Goal: Task Accomplishment & Management: Use online tool/utility

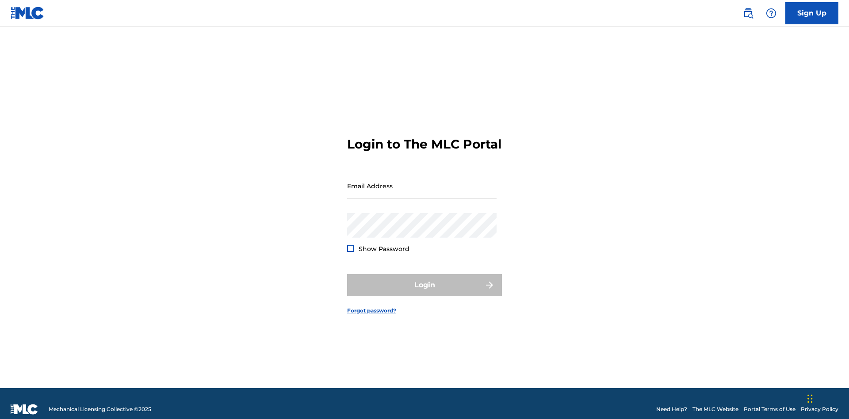
scroll to position [11, 0]
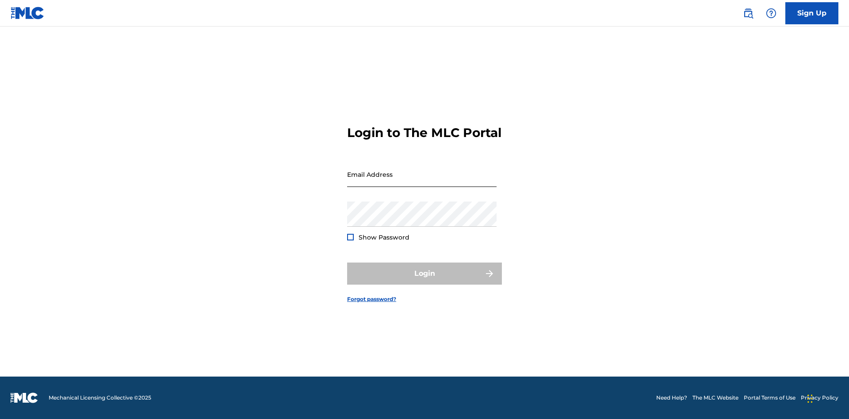
click at [422, 182] on input "Email Address" at bounding box center [421, 174] width 149 height 25
type input "Duke.McTesterson@gmail.com"
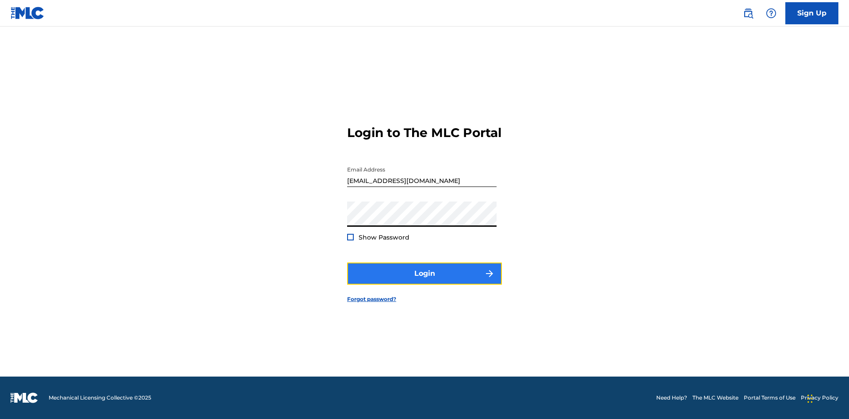
click at [424, 281] on button "Login" at bounding box center [424, 274] width 155 height 22
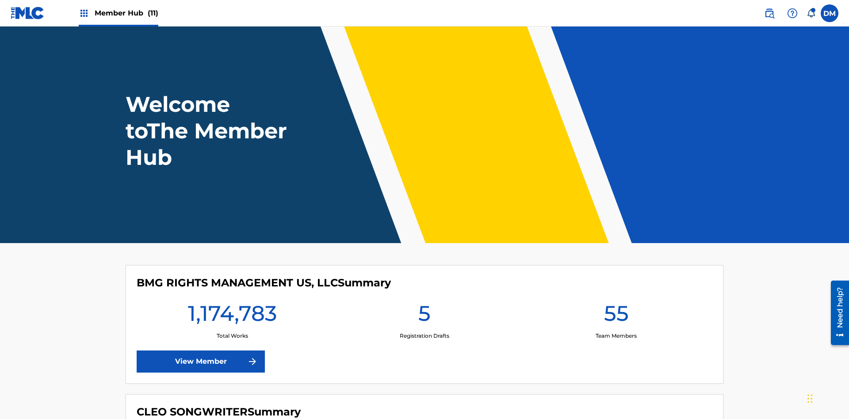
scroll to position [38, 0]
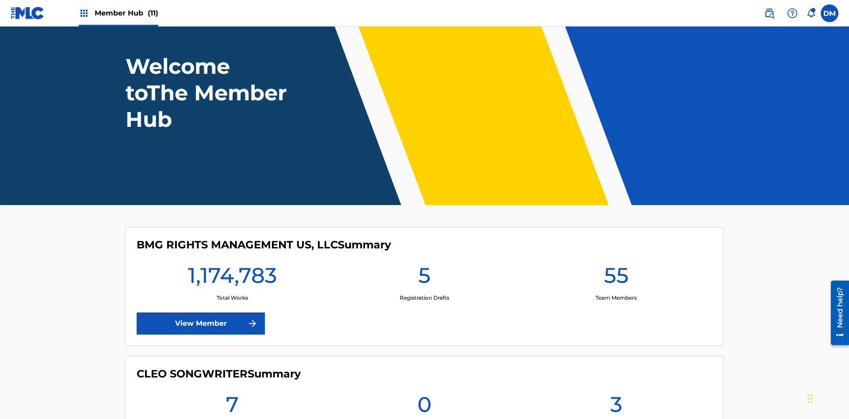
click at [126, 13] on span "Member Hub (11)" at bounding box center [127, 13] width 64 height 10
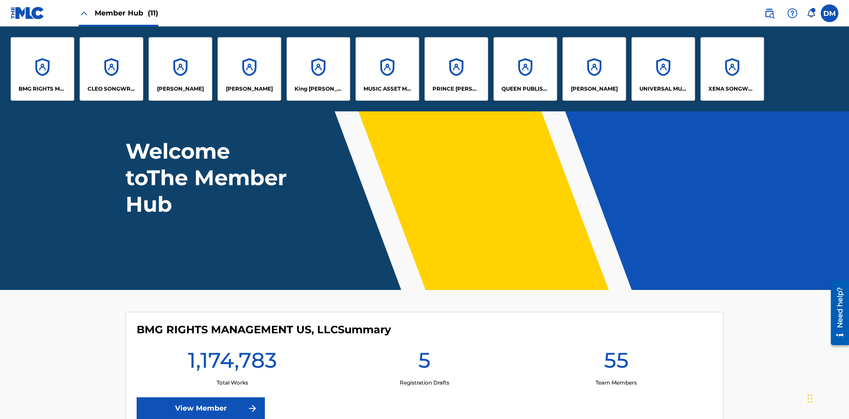
scroll to position [0, 0]
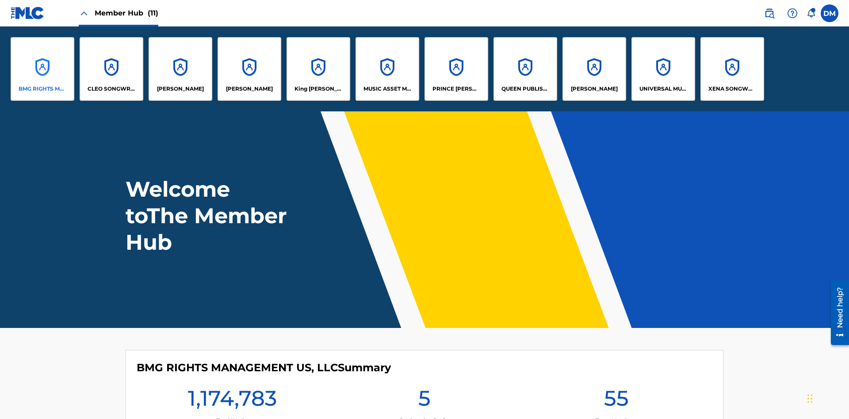
click at [42, 89] on p "BMG RIGHTS MANAGEMENT US, LLC" at bounding box center [43, 89] width 48 height 8
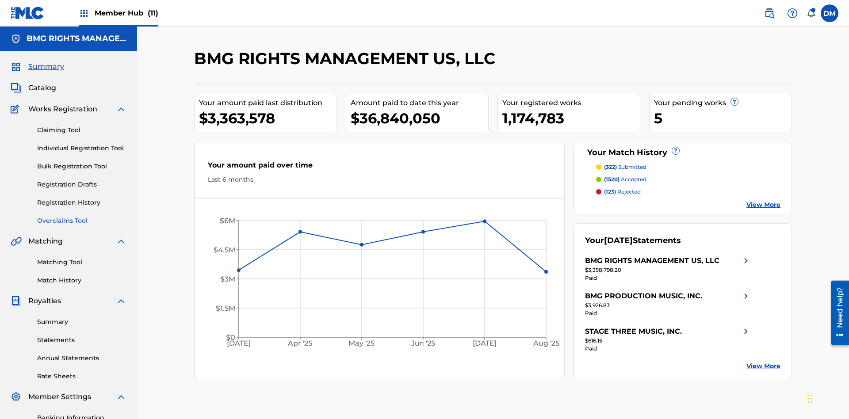
click at [82, 216] on link "Overclaims Tool" at bounding box center [81, 220] width 89 height 9
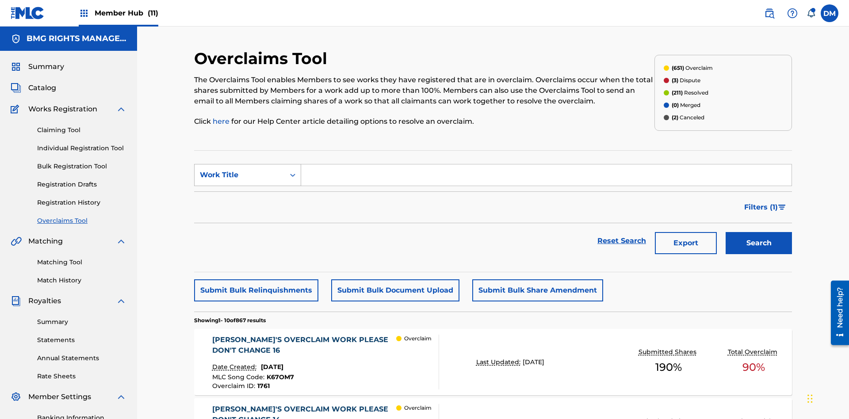
click at [240, 170] on div "Work Title" at bounding box center [240, 175] width 80 height 11
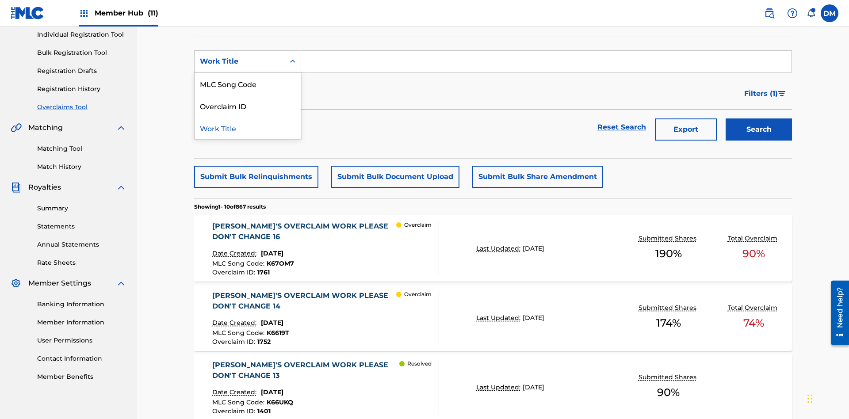
click at [248, 84] on div "MLC Song Code" at bounding box center [247, 83] width 106 height 22
click at [546, 64] on input "Search Form" at bounding box center [546, 61] width 490 height 21
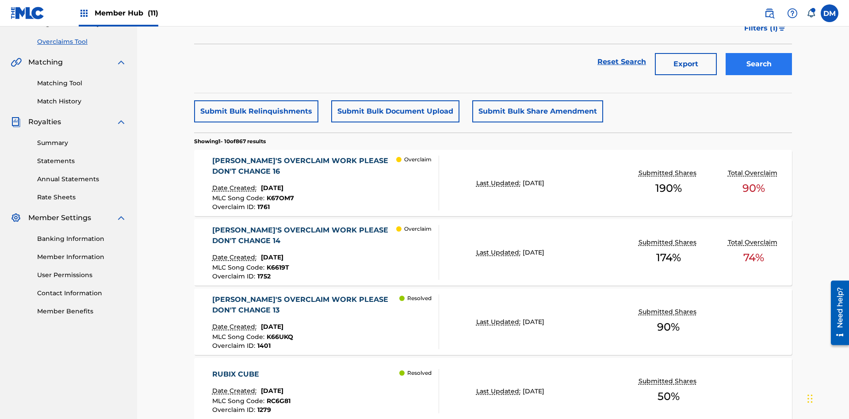
type input "K6619T"
click at [759, 64] on button "Search" at bounding box center [758, 64] width 66 height 22
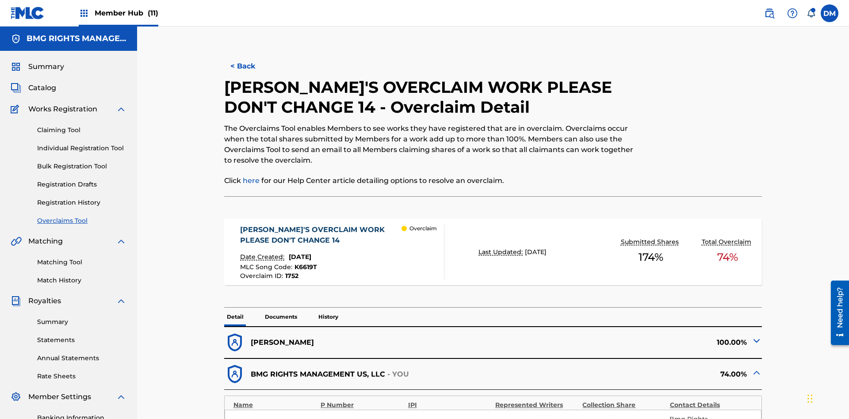
scroll to position [24, 0]
